Goal: Task Accomplishment & Management: Manage account settings

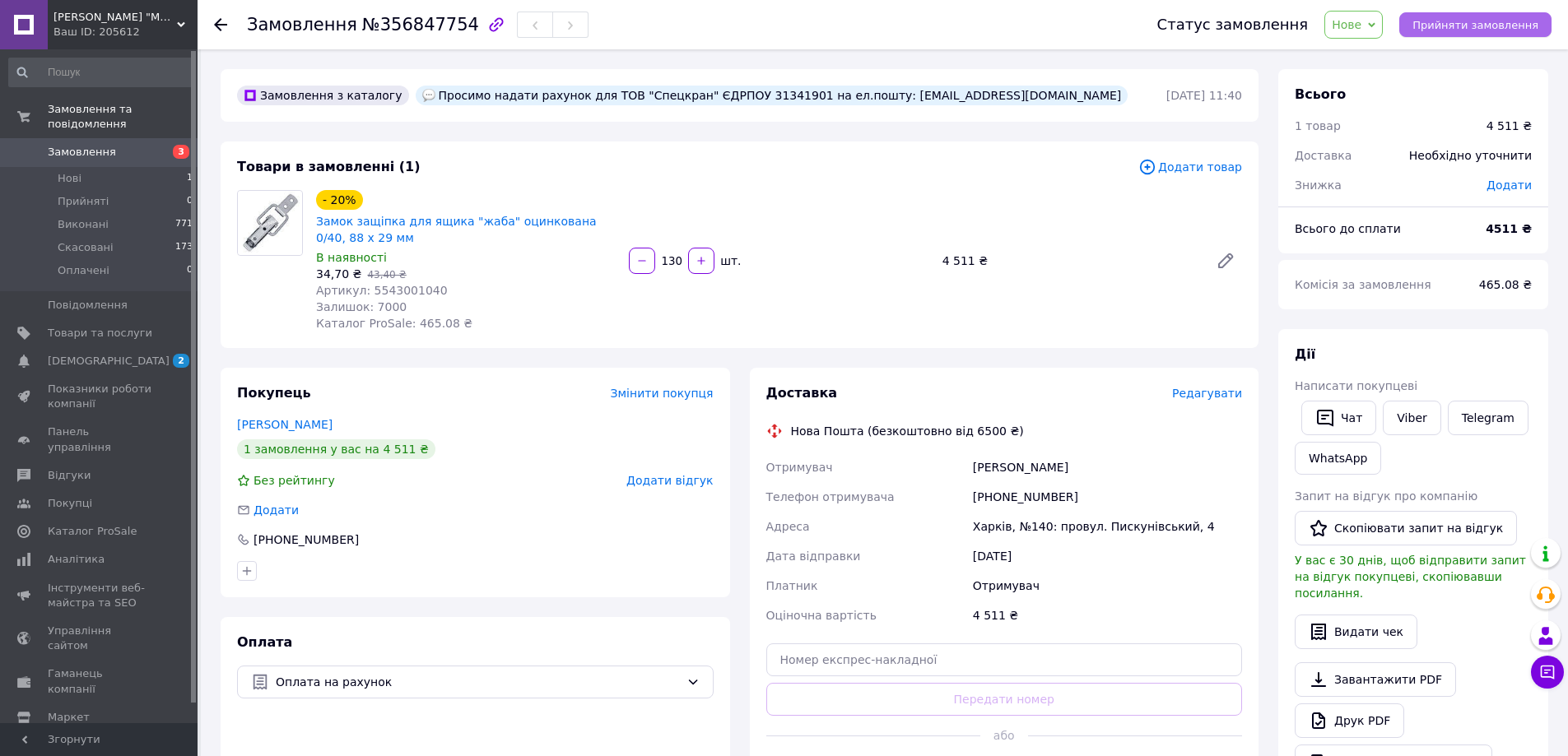
click at [1437, 25] on span "Прийняти замовлення" at bounding box center [1475, 25] width 126 height 12
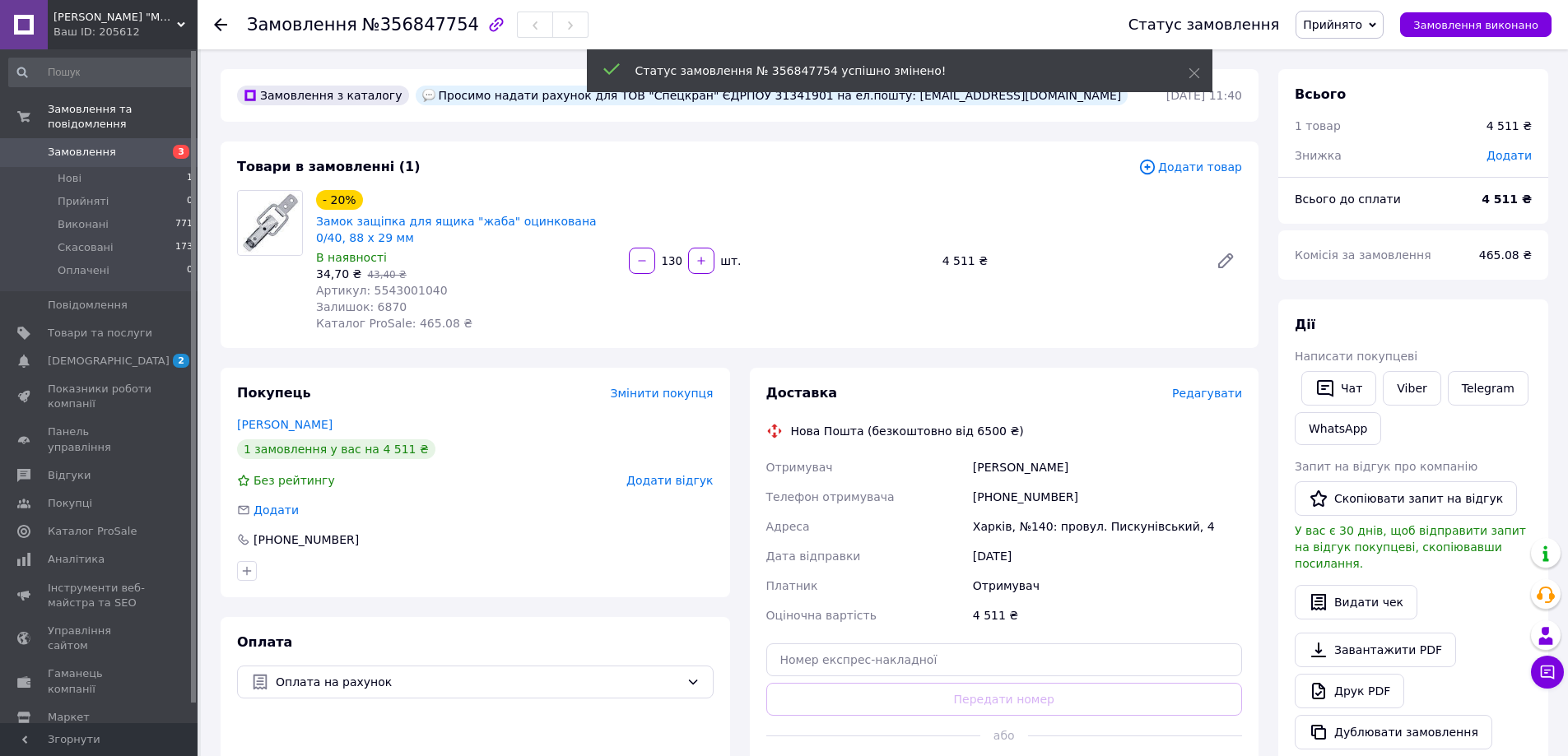
click at [1382, 15] on span "Прийнято" at bounding box center [1340, 24] width 88 height 28
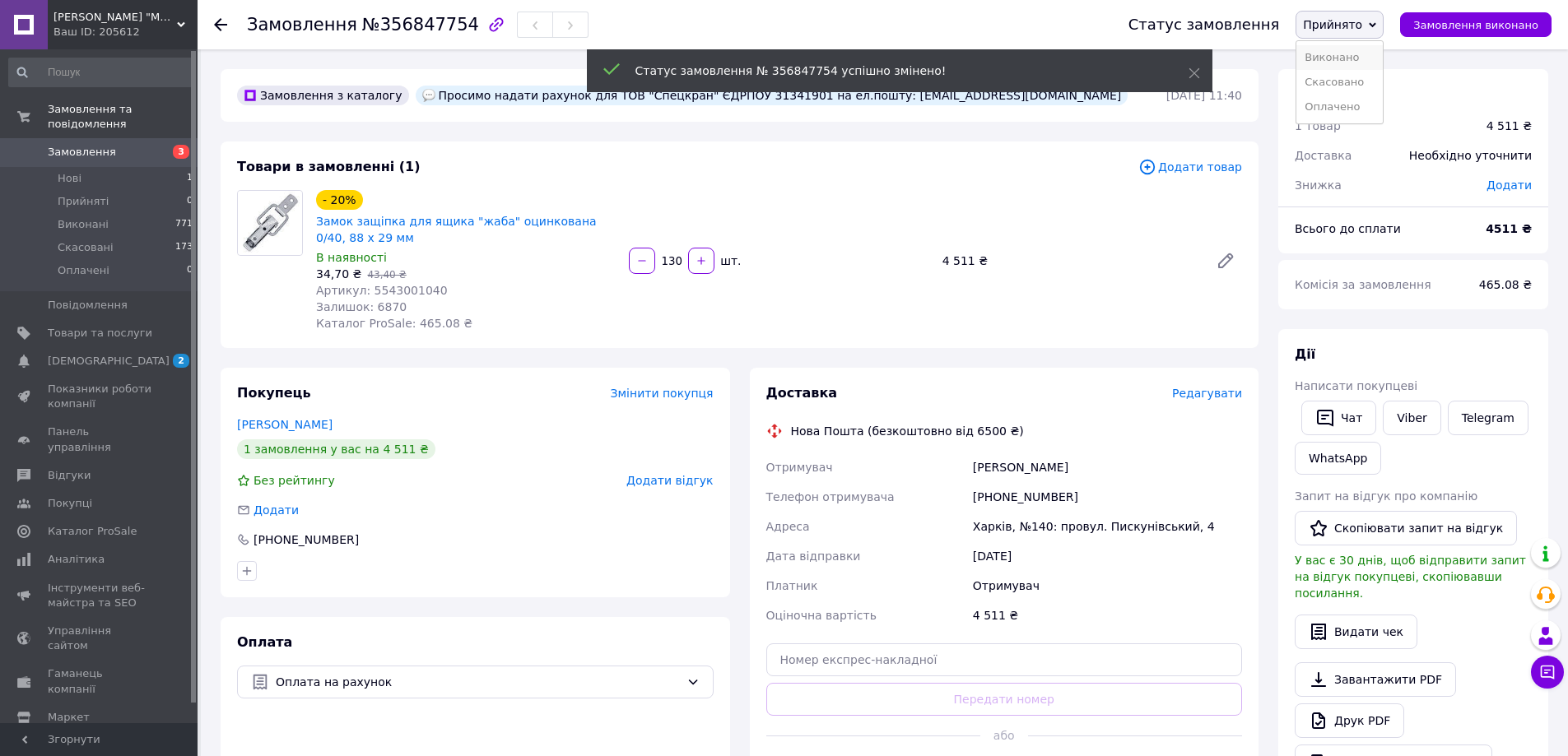
click at [1362, 58] on li "Виконано" at bounding box center [1340, 58] width 87 height 25
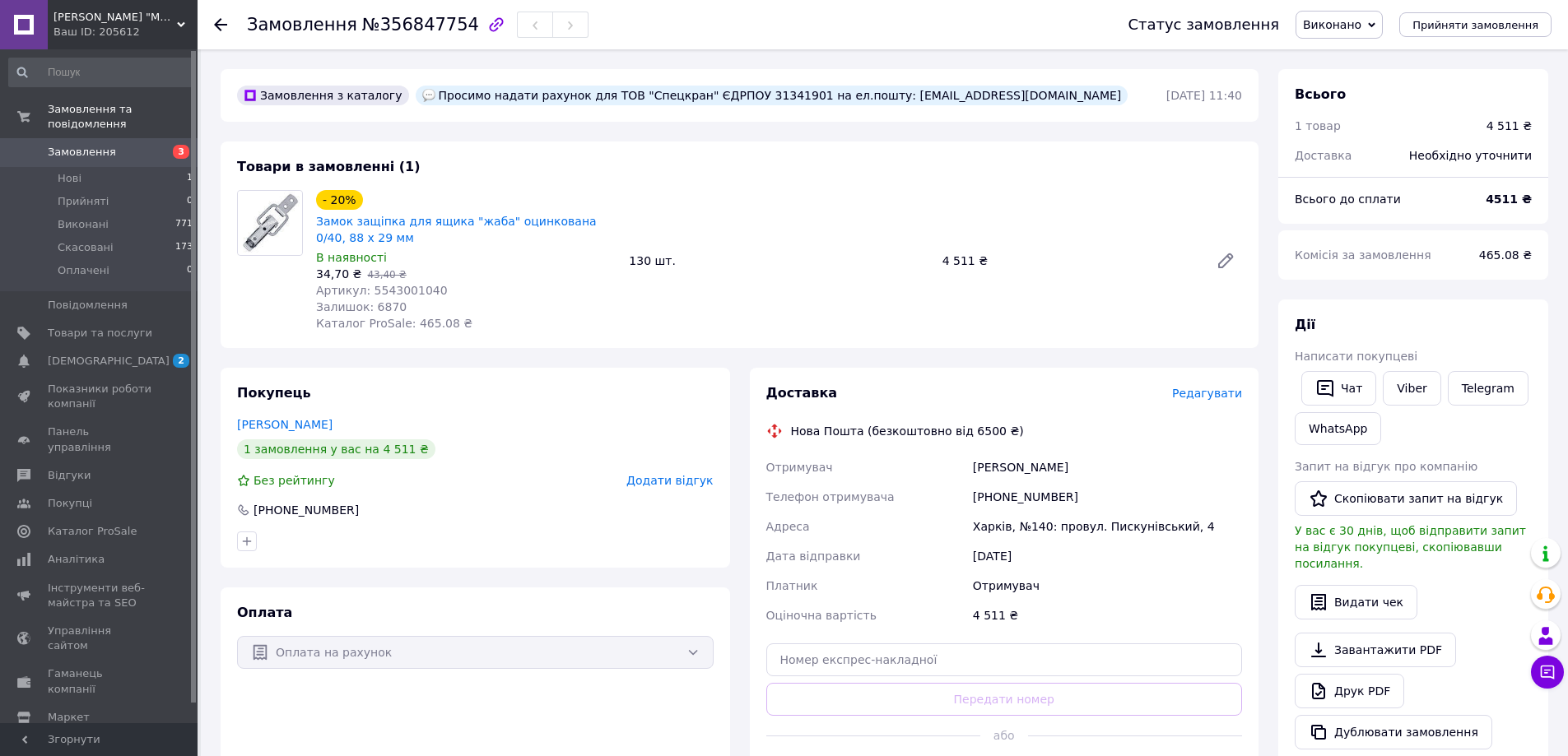
click at [144, 144] on span "Замовлення" at bounding box center [100, 152] width 104 height 15
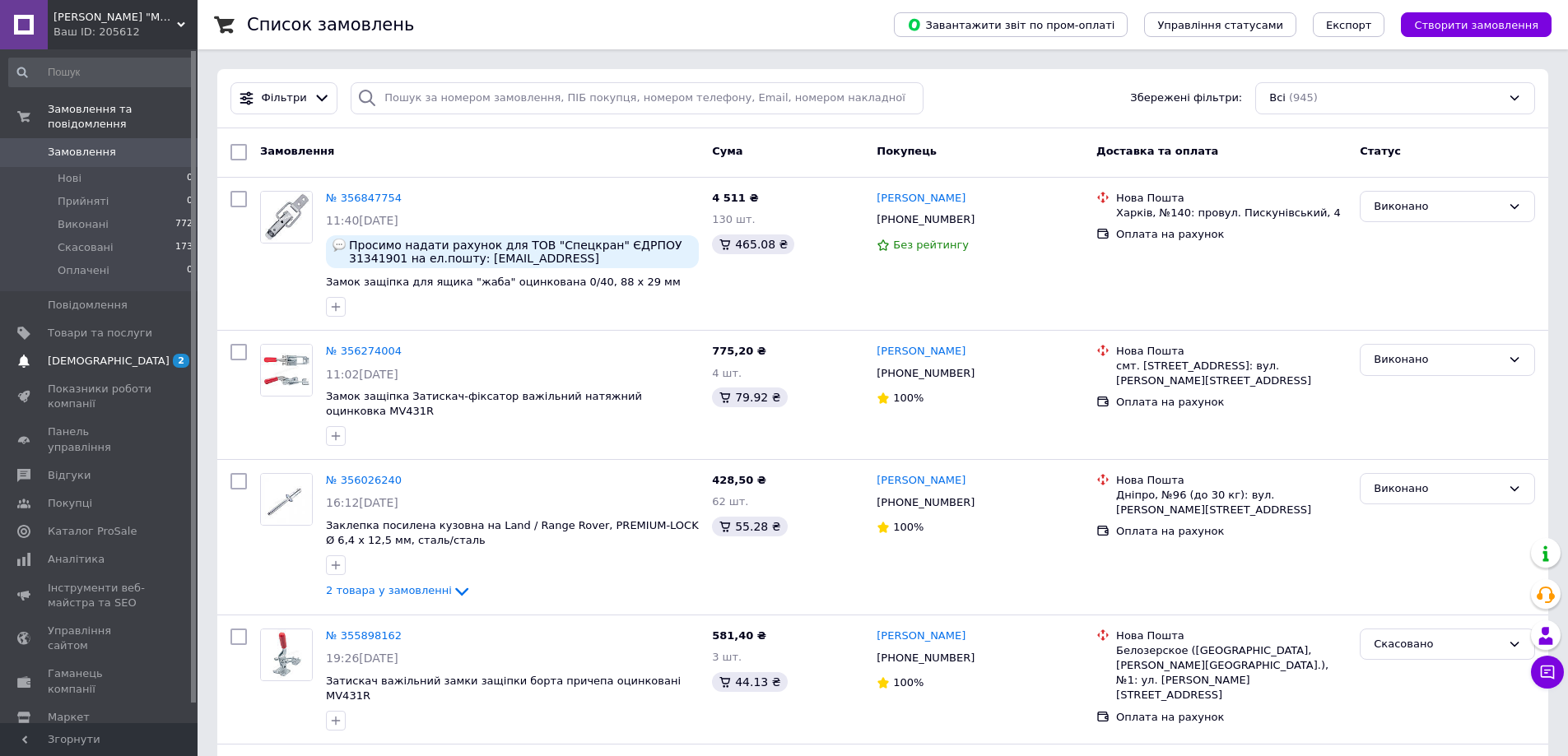
click at [97, 347] on link "[DEMOGRAPHIC_DATA] 2 0" at bounding box center [101, 360] width 202 height 28
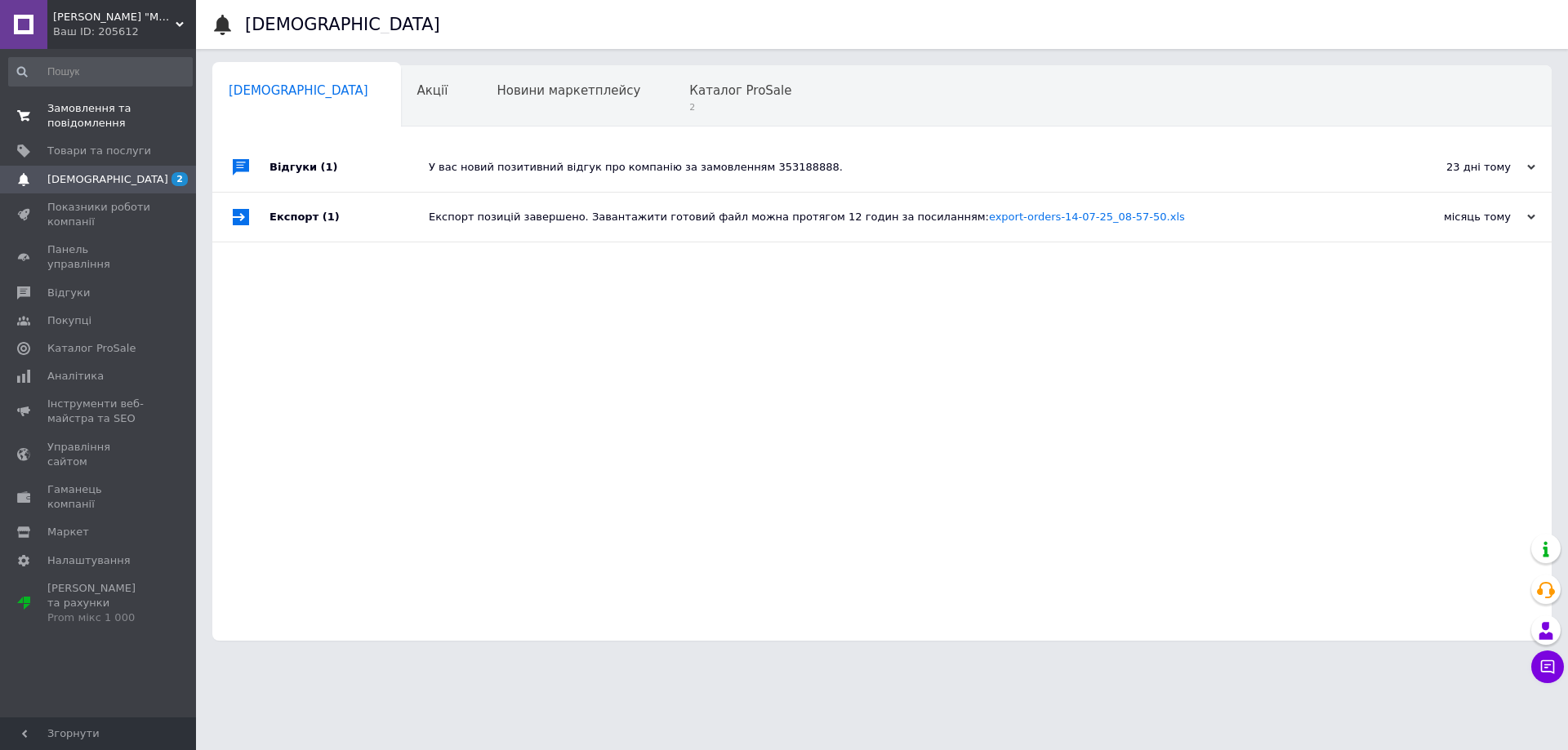
click at [104, 124] on span "Замовлення та повідомлення" at bounding box center [99, 115] width 104 height 29
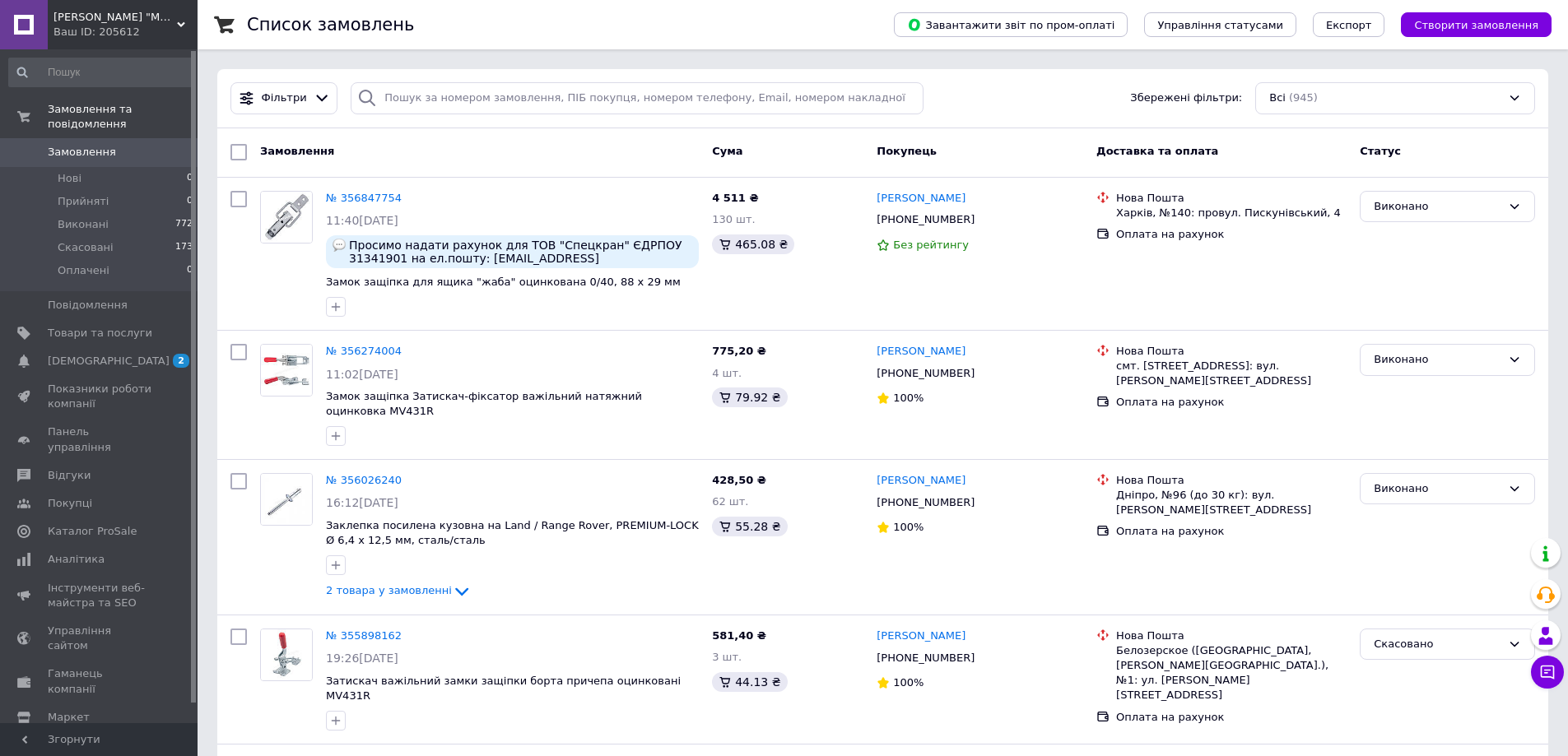
click at [1087, 82] on div "Фільтри Збережені фільтри: Всі (945)" at bounding box center [883, 98] width 1318 height 32
